Goal: Find specific page/section: Find specific page/section

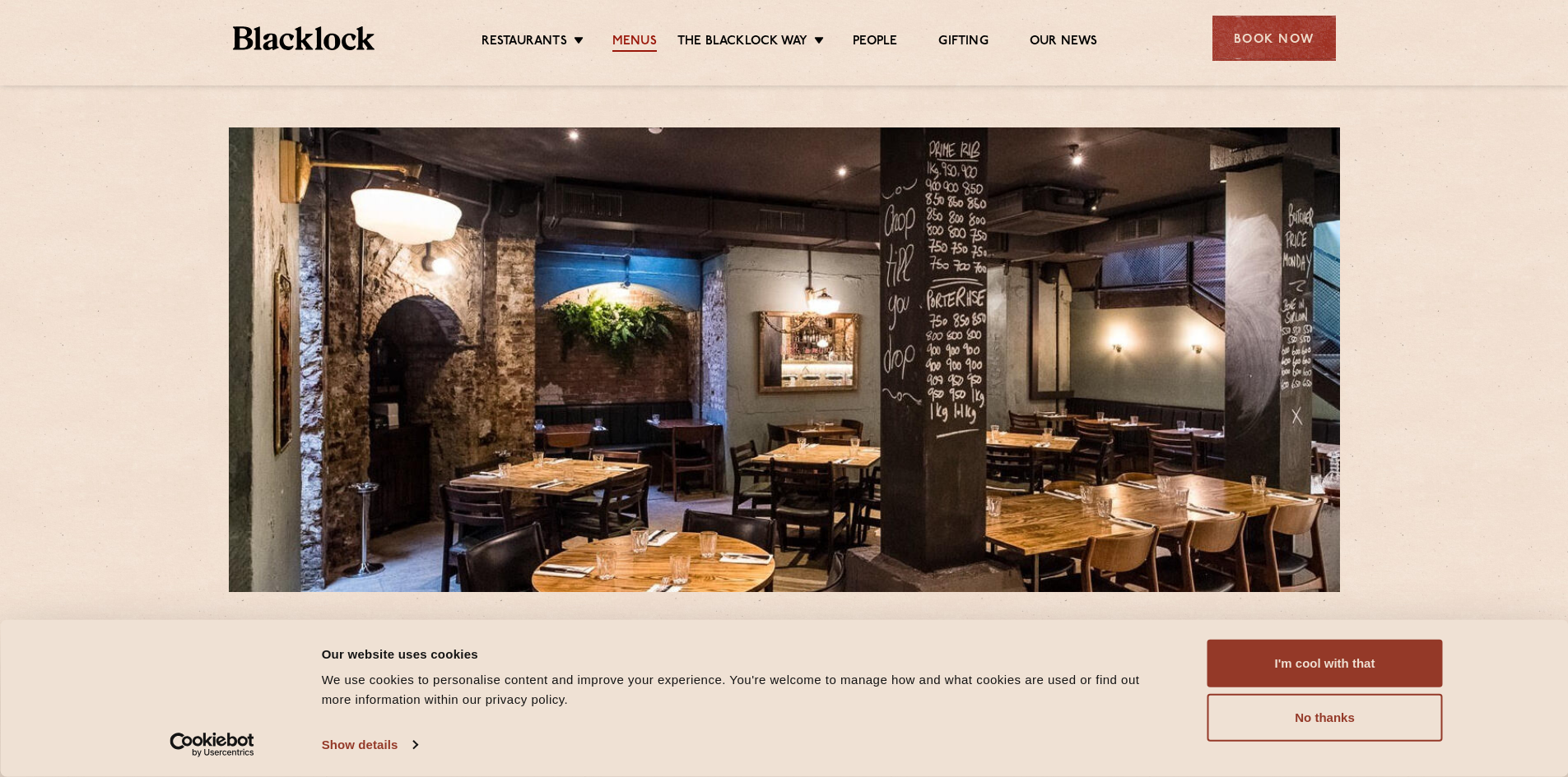
click at [639, 47] on link "Menus" at bounding box center [634, 42] width 44 height 18
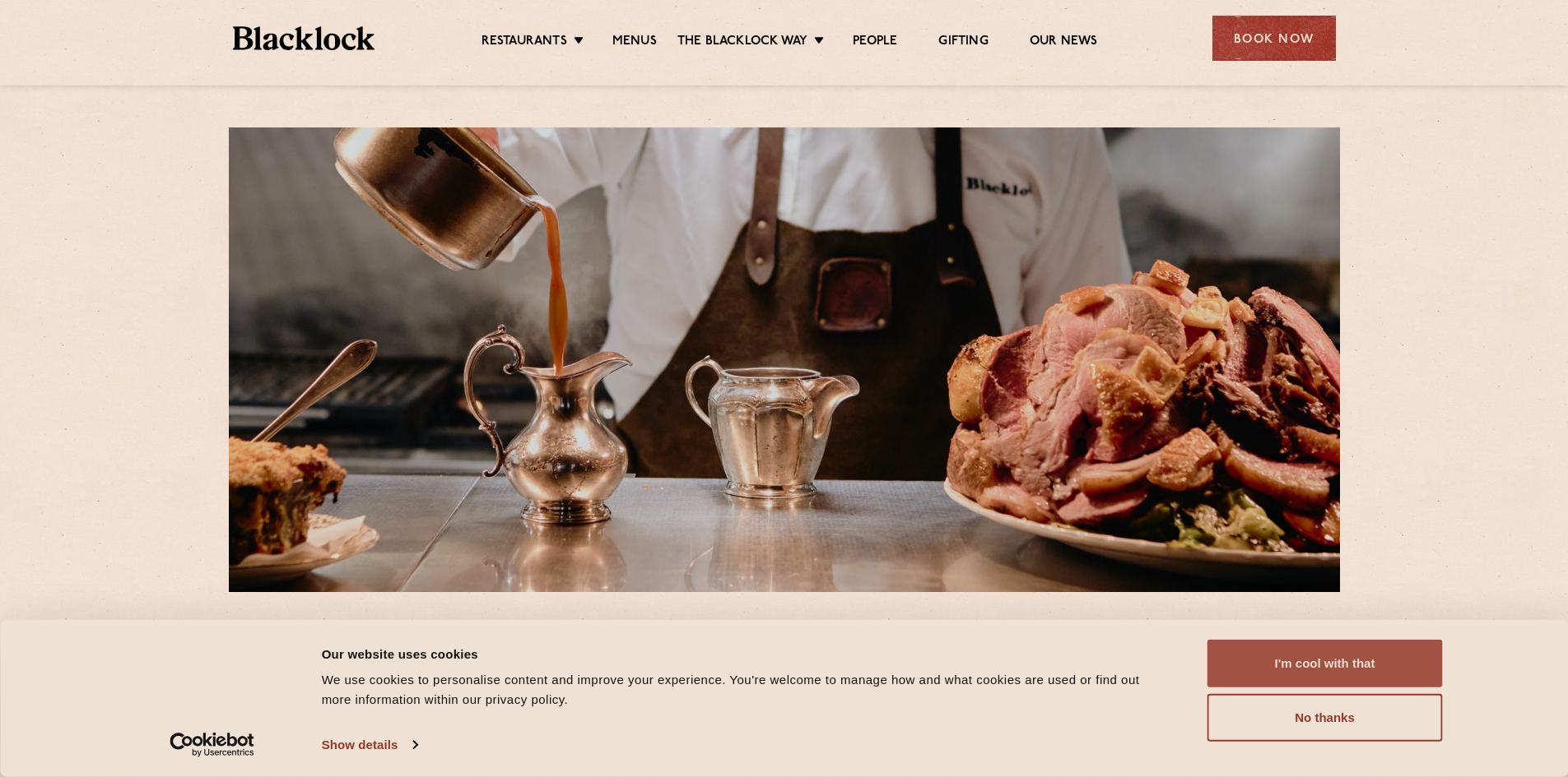
click at [1321, 665] on button "I'm cool with that" at bounding box center [1325, 663] width 235 height 48
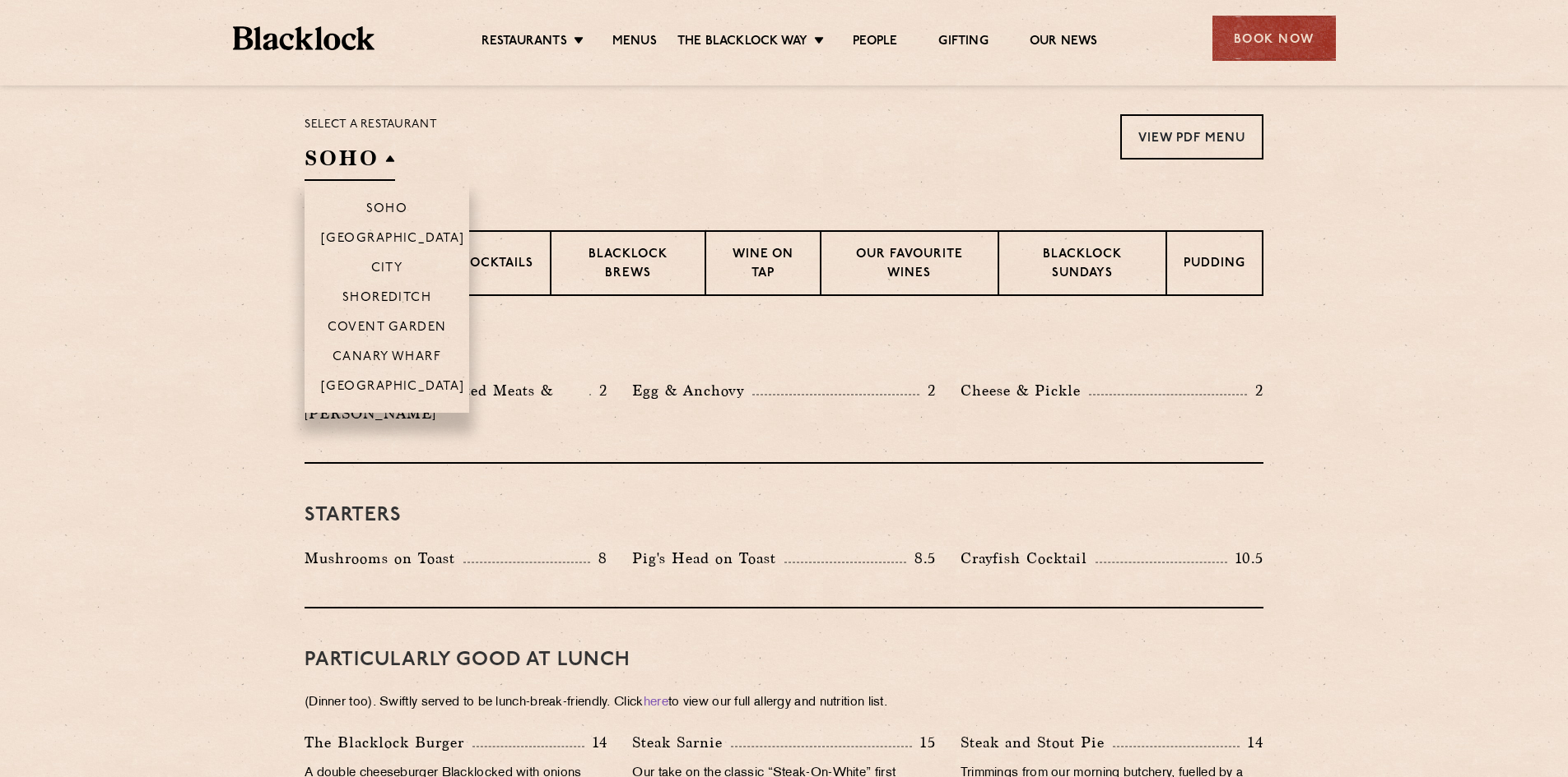
scroll to position [494, 0]
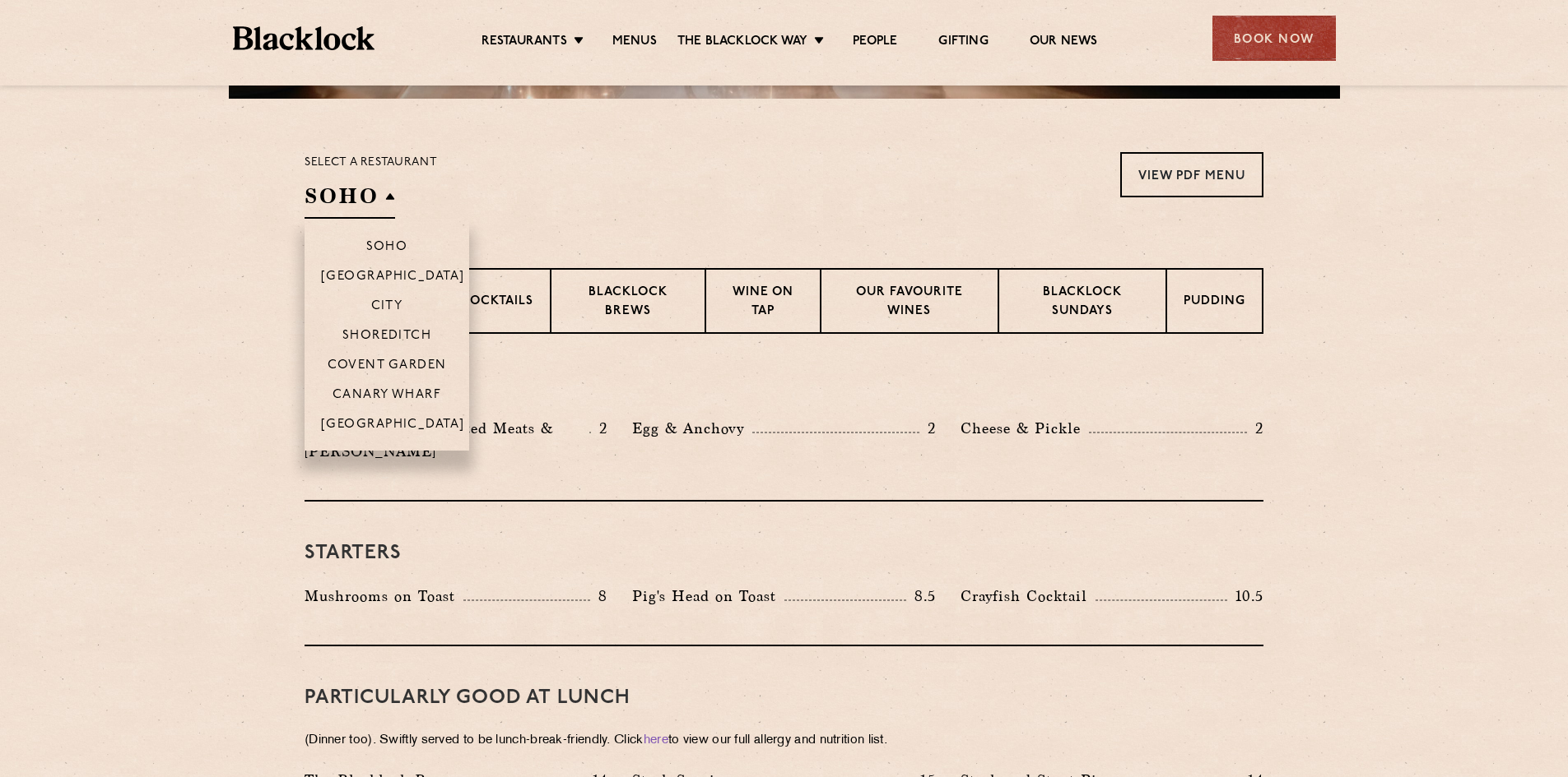
click at [373, 197] on h2 "SOHO" at bounding box center [350, 199] width 90 height 37
click at [391, 299] on p "City" at bounding box center [387, 307] width 32 height 16
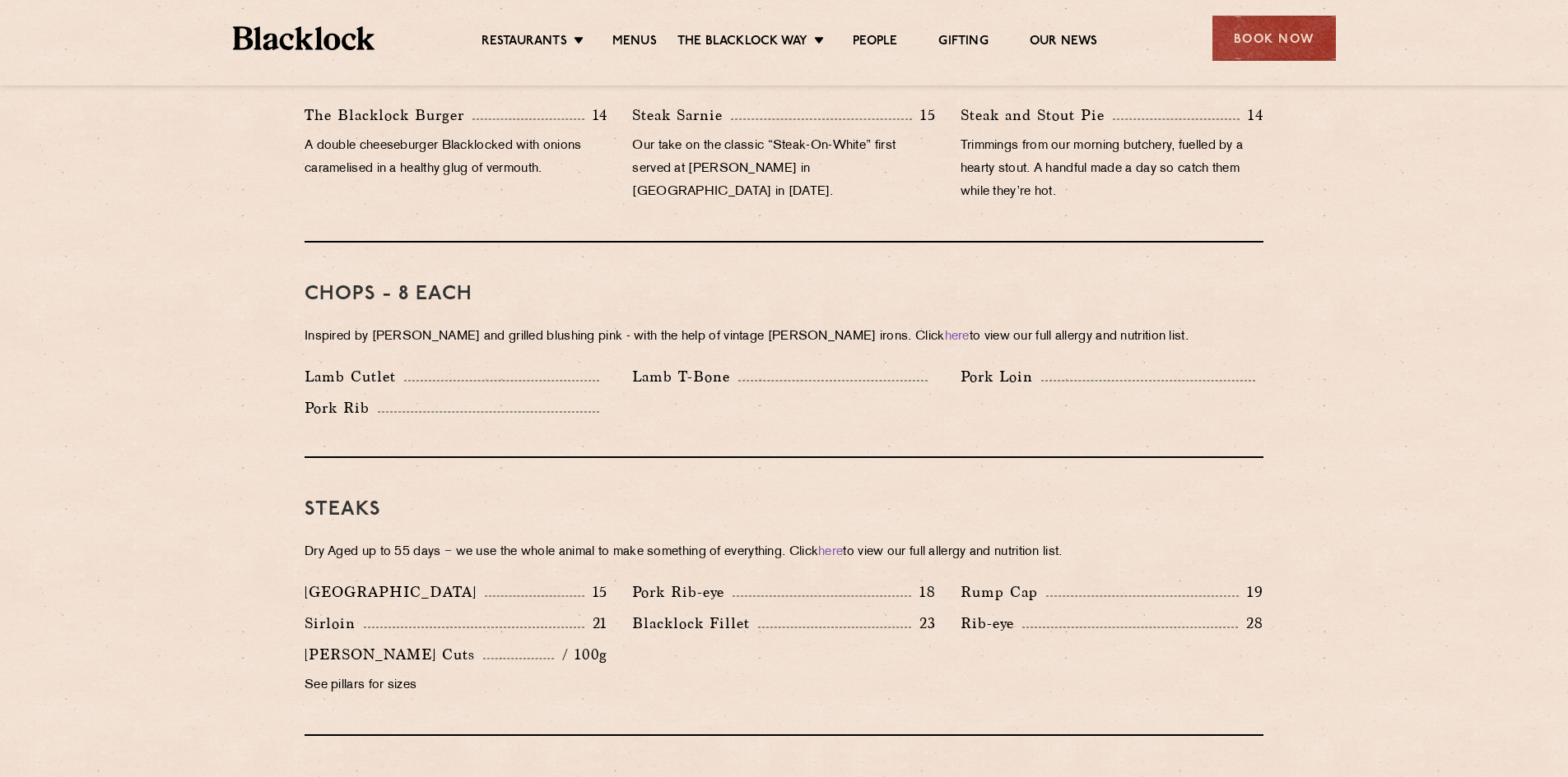
scroll to position [1151, 0]
